Goal: Contribute content

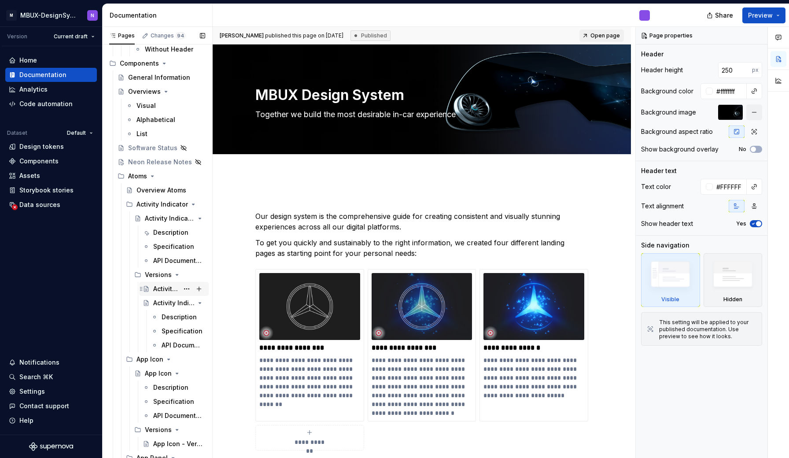
scroll to position [628, 0]
click at [162, 233] on div "Description" at bounding box center [166, 232] width 26 height 9
click at [172, 233] on div "Description" at bounding box center [166, 232] width 26 height 9
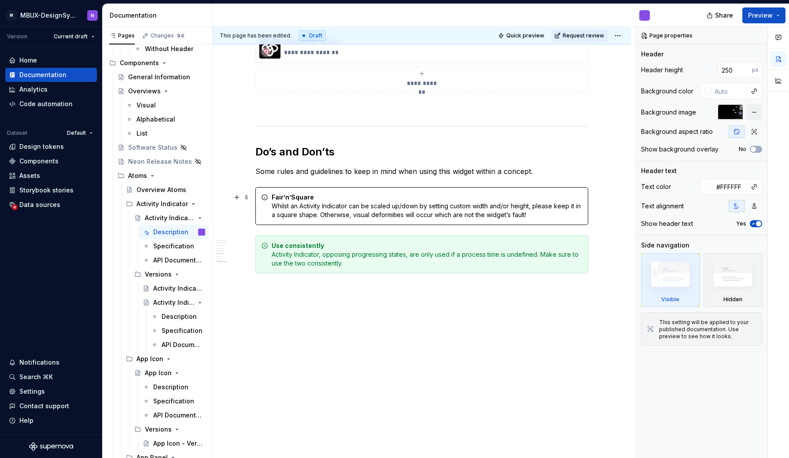
scroll to position [1253, 0]
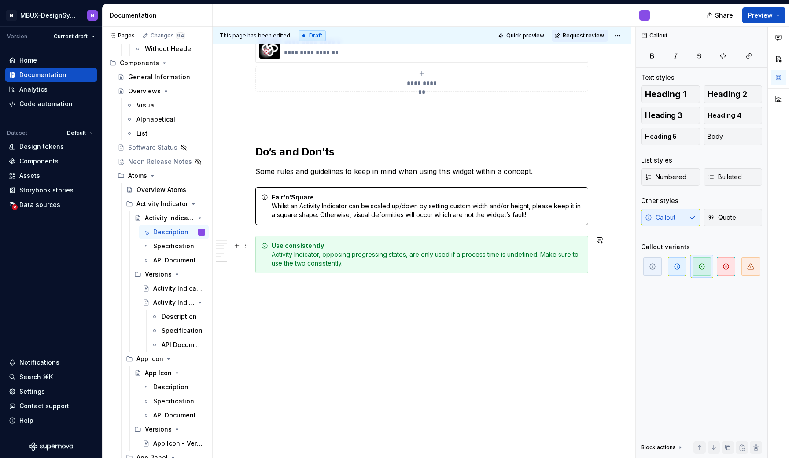
click at [270, 258] on div "Use consistently Activity Indicator, opposing progressing states, are only used…" at bounding box center [421, 255] width 333 height 38
click at [484, 301] on p at bounding box center [421, 305] width 333 height 11
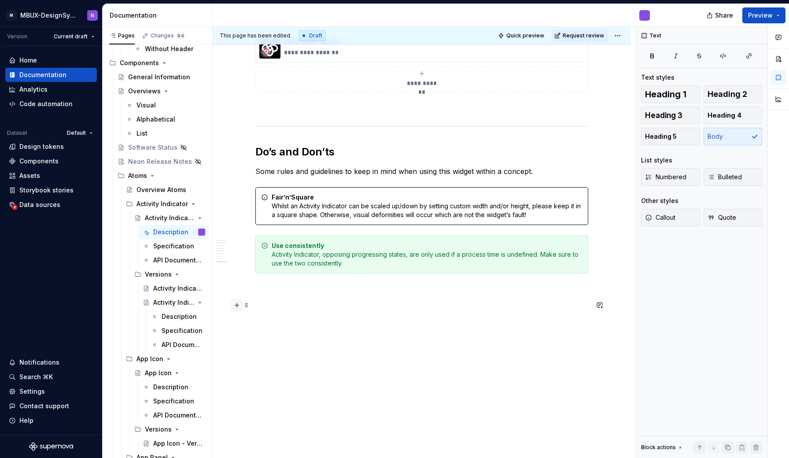
click at [241, 308] on button "button" at bounding box center [237, 305] width 12 height 12
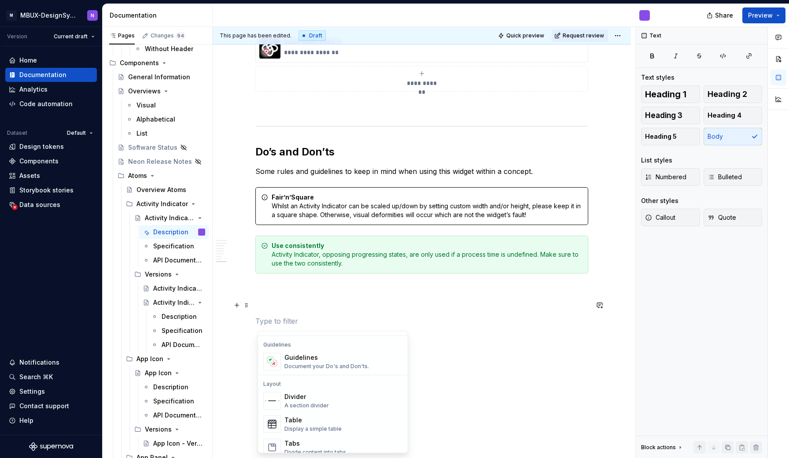
scroll to position [255, 0]
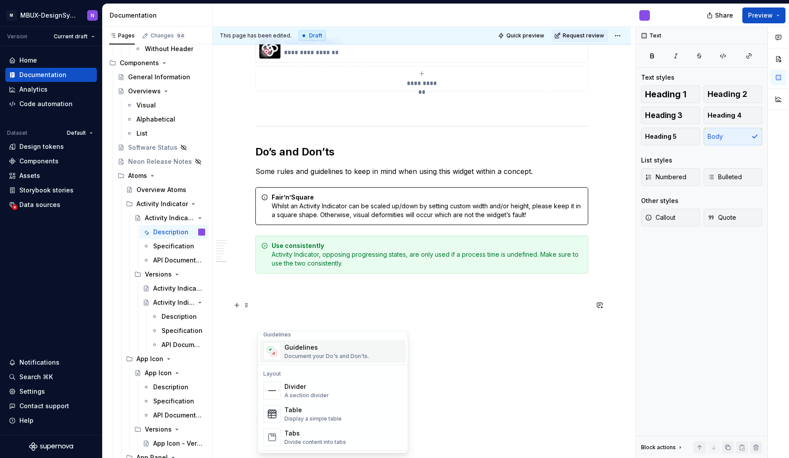
click at [299, 352] on div "Guidelines Document your Do's and Don'ts." at bounding box center [327, 351] width 85 height 17
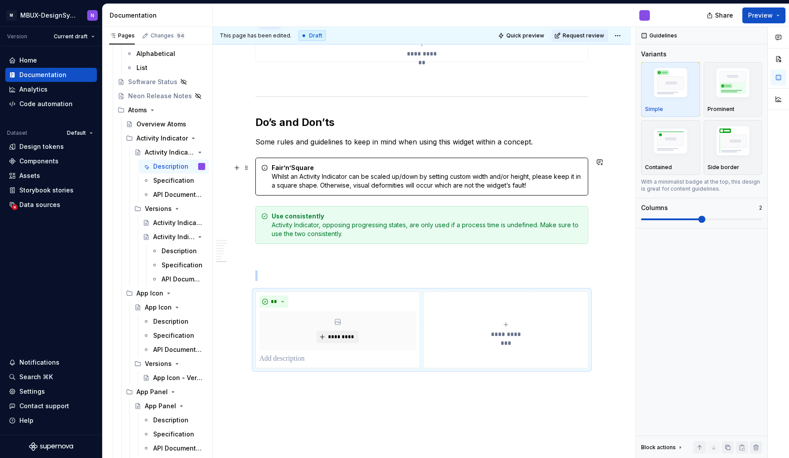
scroll to position [1284, 0]
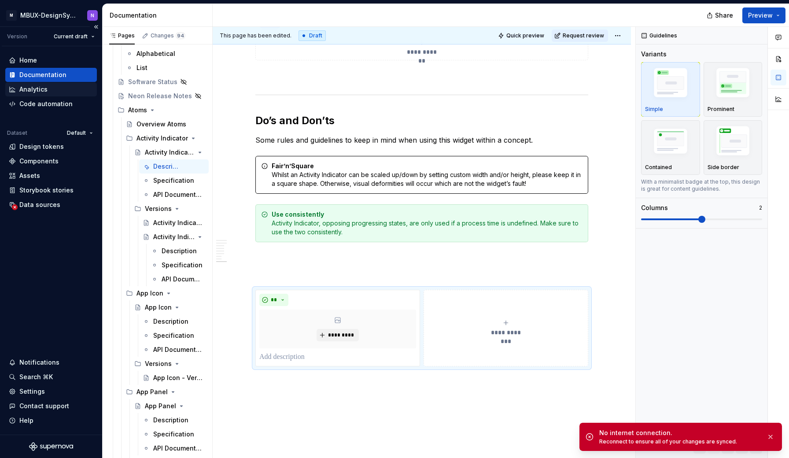
type textarea "*"
